Goal: Book appointment/travel/reservation

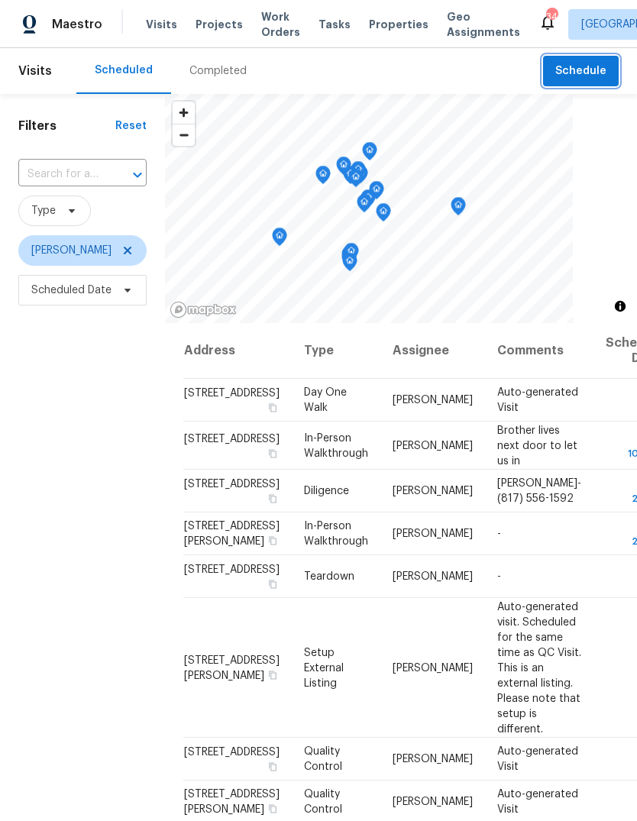
click at [578, 64] on span "Schedule" at bounding box center [580, 71] width 51 height 19
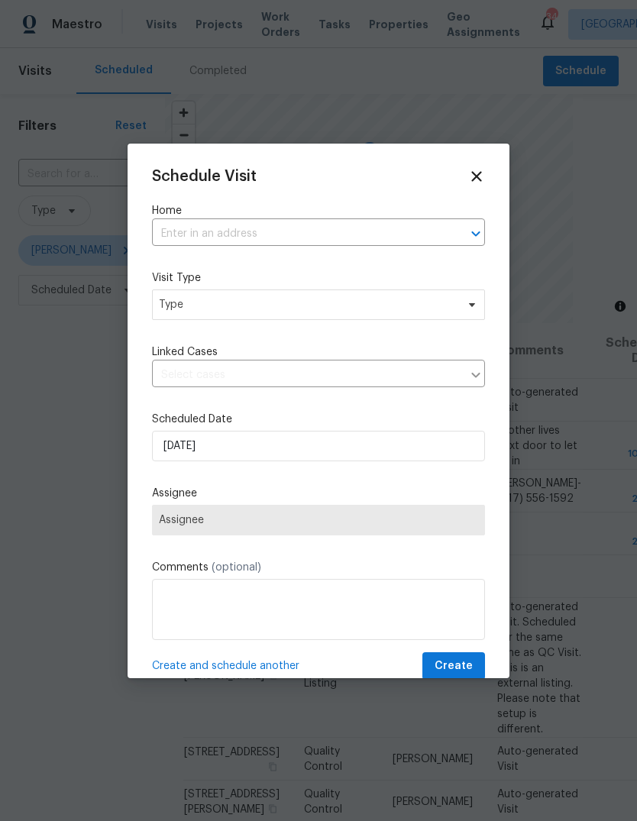
click at [302, 228] on input "text" at bounding box center [297, 234] width 290 height 24
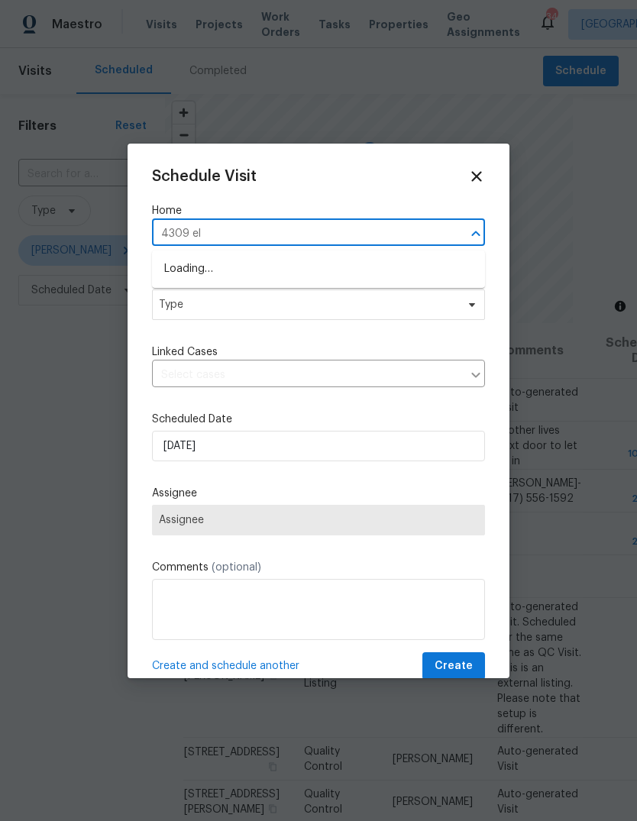
type input "4309 elm"
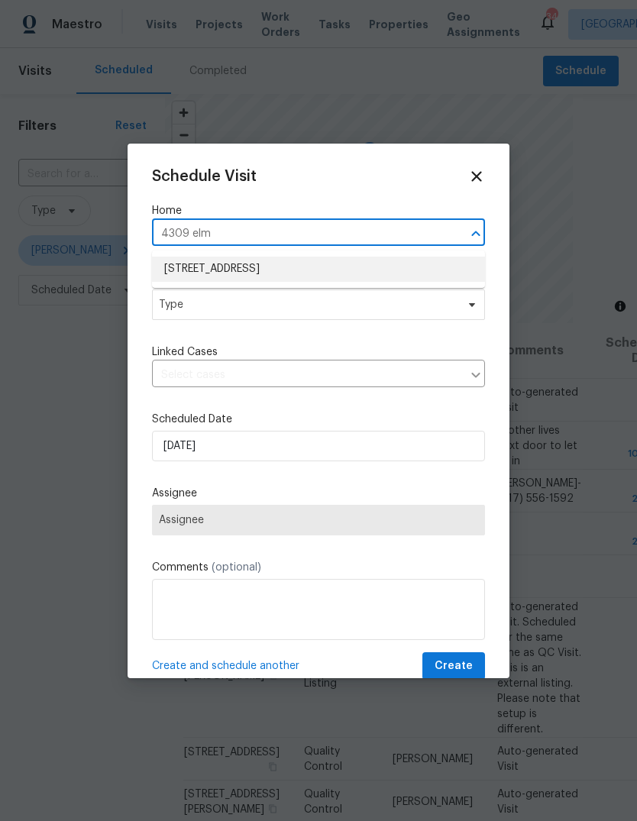
click at [309, 267] on li "[STREET_ADDRESS]" at bounding box center [318, 269] width 333 height 25
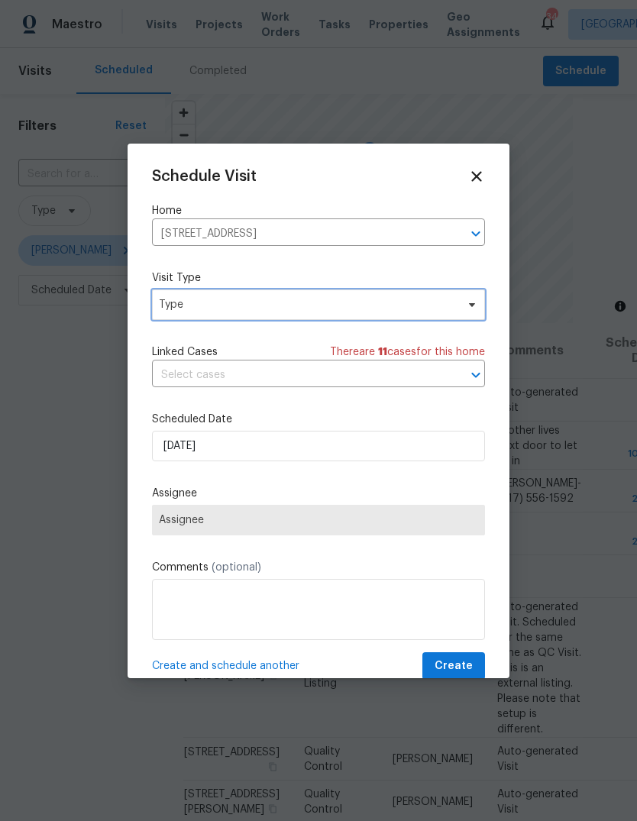
click at [281, 302] on span "Type" at bounding box center [307, 304] width 297 height 15
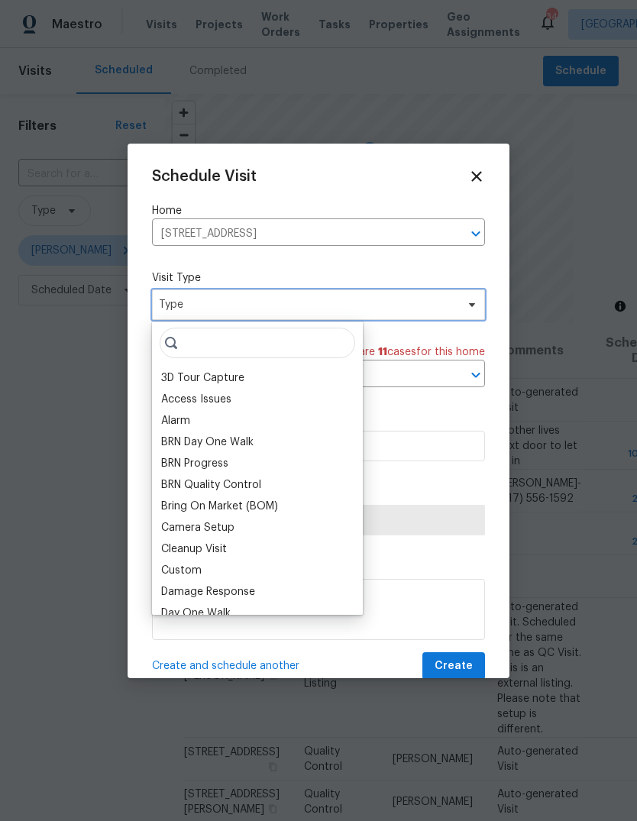
click at [280, 301] on span "Type" at bounding box center [307, 304] width 297 height 15
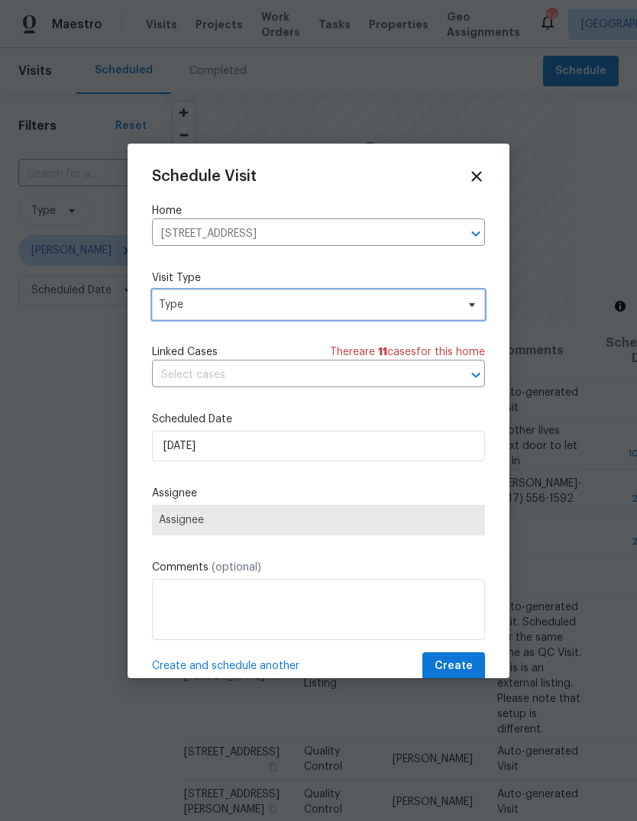
click at [279, 305] on span "Type" at bounding box center [307, 304] width 297 height 15
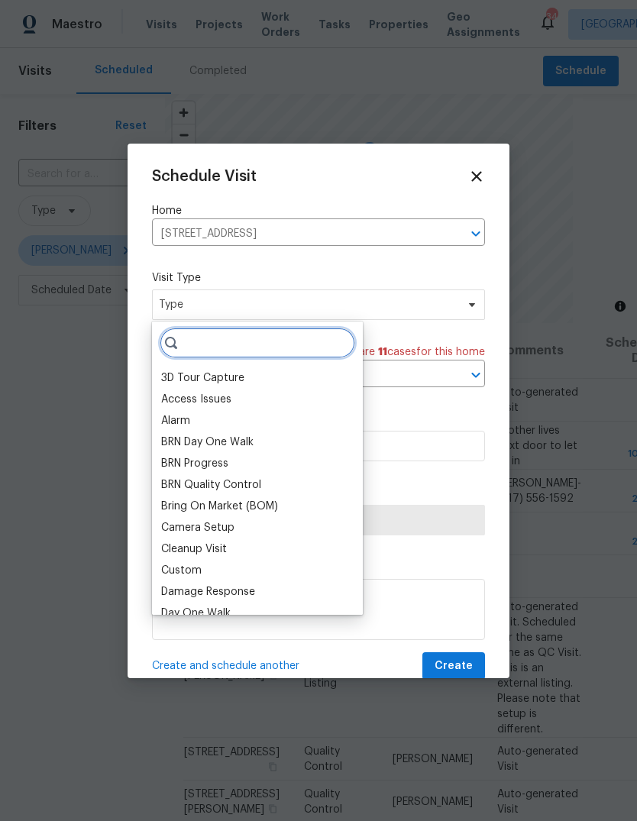
click at [257, 337] on input "search" at bounding box center [257, 343] width 195 height 31
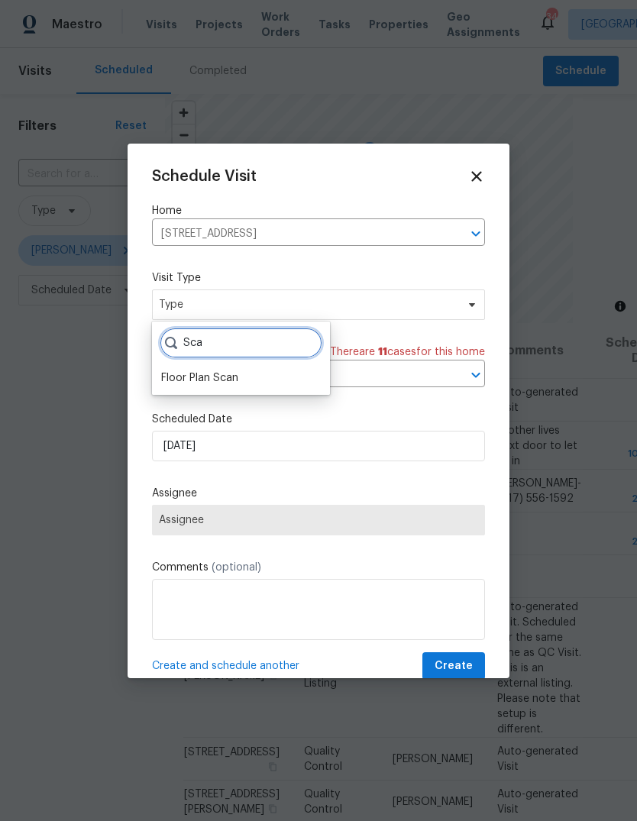
type input "Sca"
click at [244, 373] on div "Floor Plan Scan" at bounding box center [241, 377] width 169 height 21
click at [216, 382] on div "Floor Plan Scan" at bounding box center [199, 377] width 77 height 15
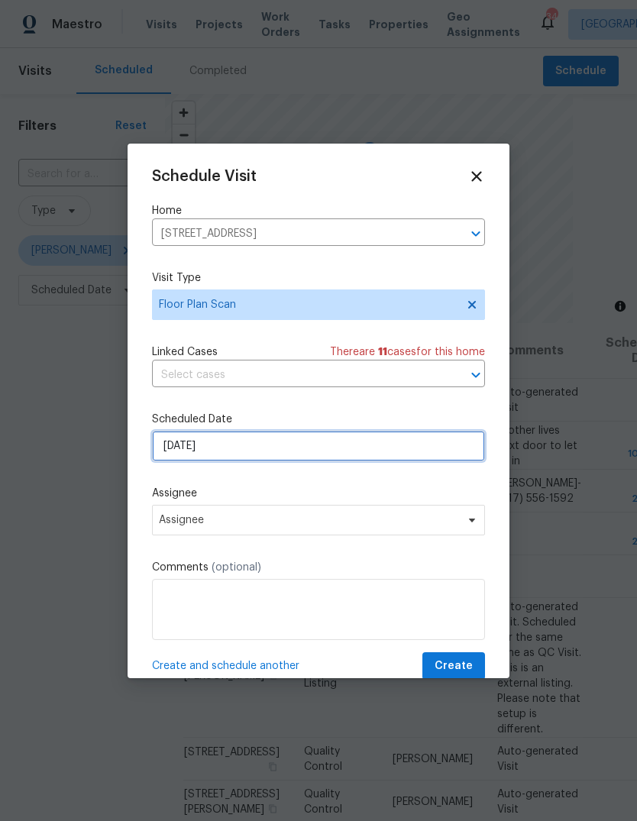
click at [248, 449] on input "[DATE]" at bounding box center [318, 446] width 333 height 31
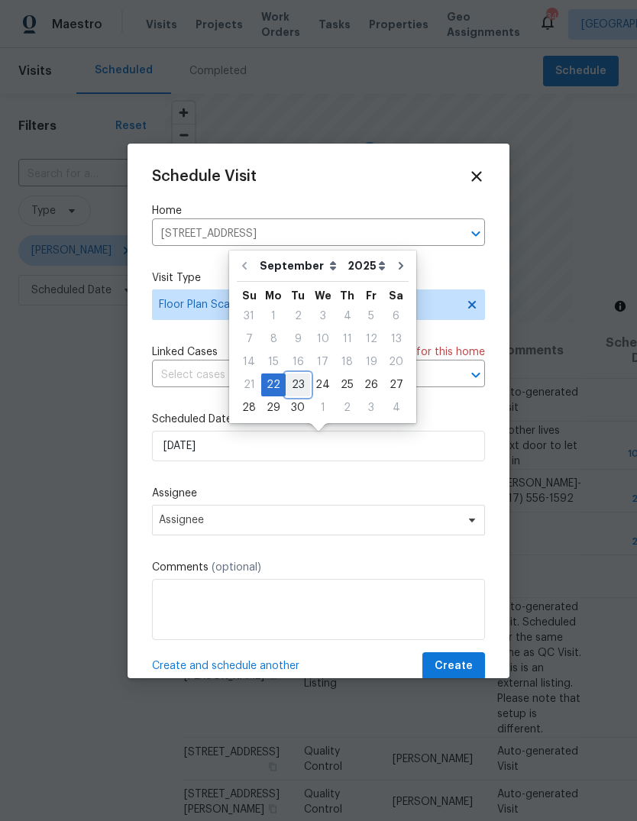
click at [301, 383] on div "23" at bounding box center [298, 384] width 24 height 21
type input "[DATE]"
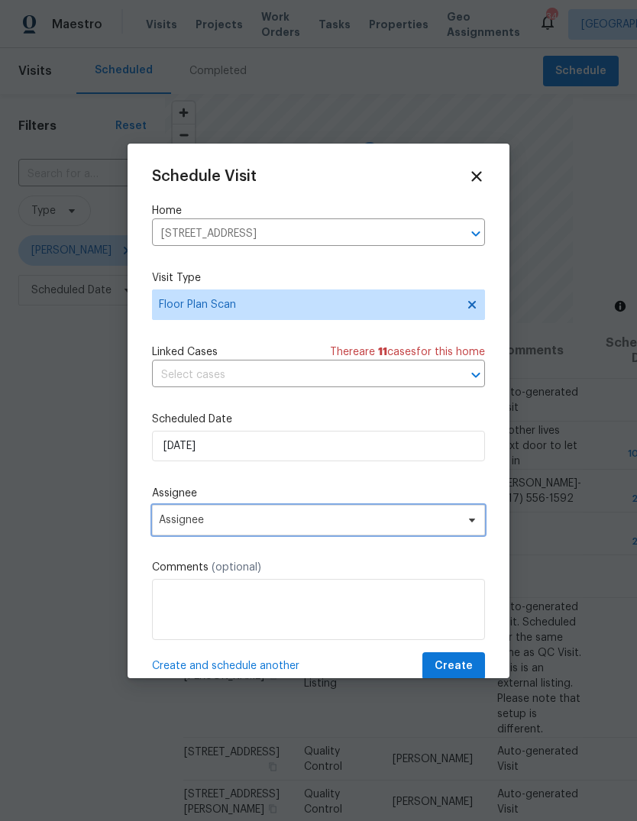
click at [273, 518] on span "Assignee" at bounding box center [308, 520] width 299 height 12
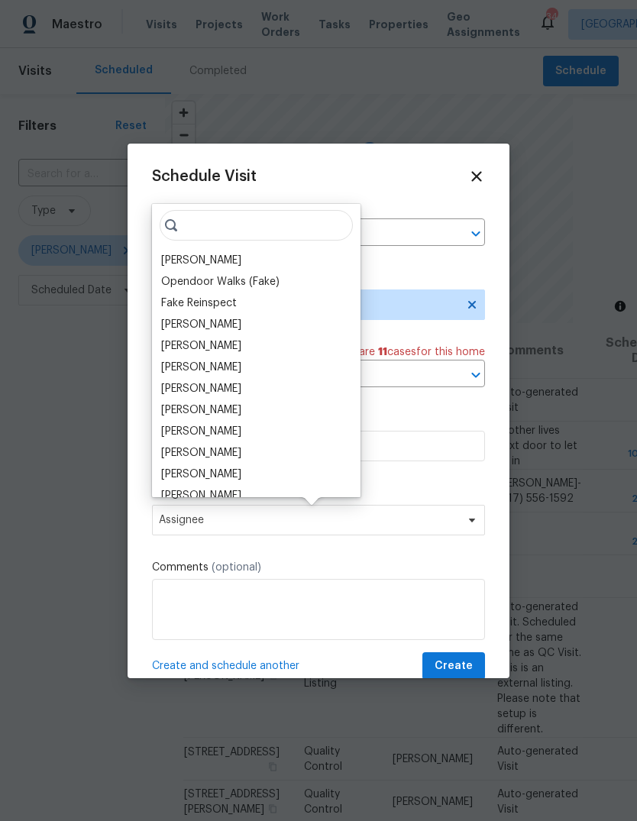
click at [220, 256] on div "[PERSON_NAME]" at bounding box center [201, 260] width 80 height 15
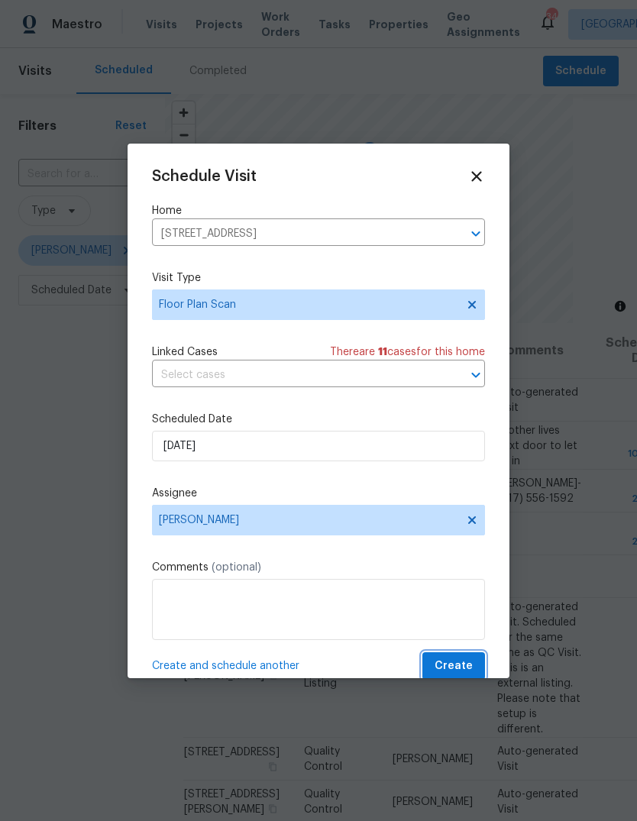
click at [468, 657] on button "Create" at bounding box center [453, 666] width 63 height 28
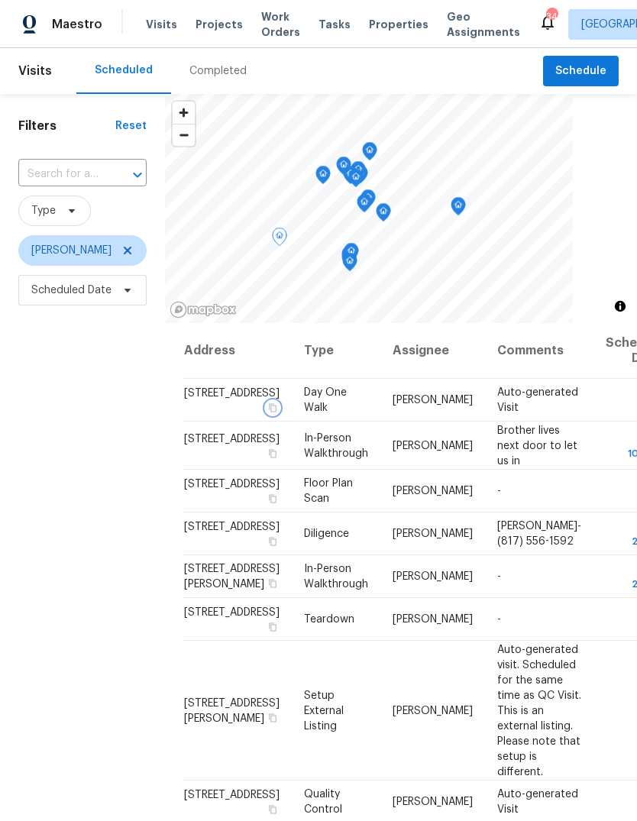
click at [269, 412] on icon "button" at bounding box center [273, 407] width 8 height 8
